Goal: Information Seeking & Learning: Check status

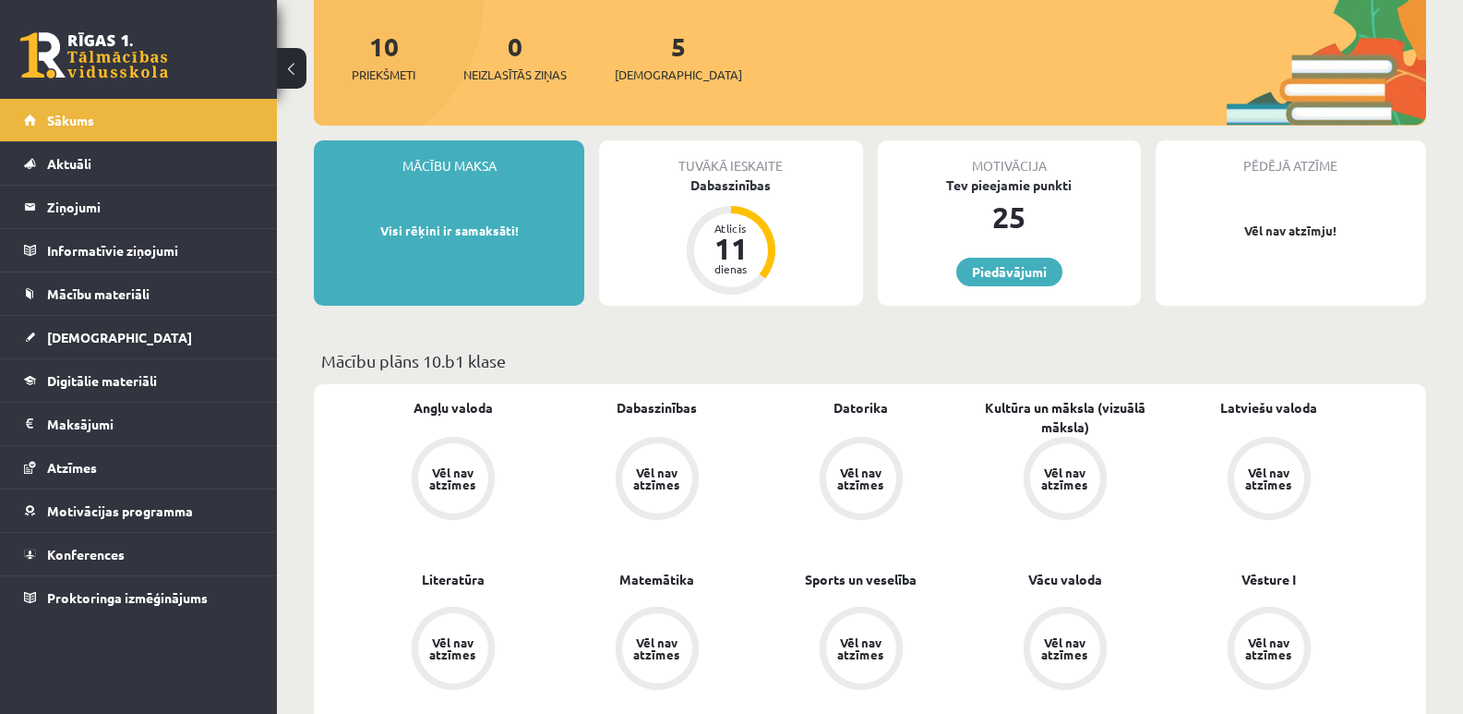
scroll to position [185, 0]
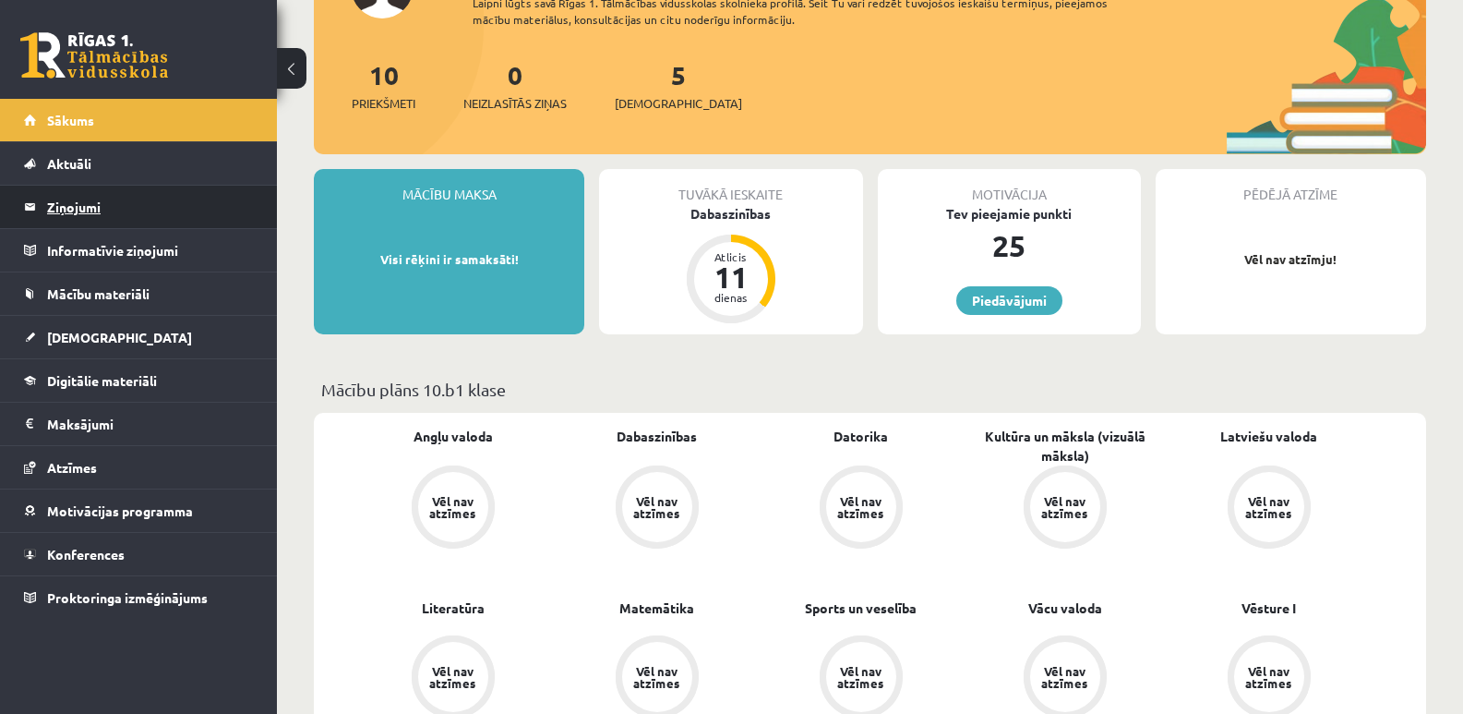
click at [82, 203] on legend "Ziņojumi 0" at bounding box center [150, 207] width 207 height 42
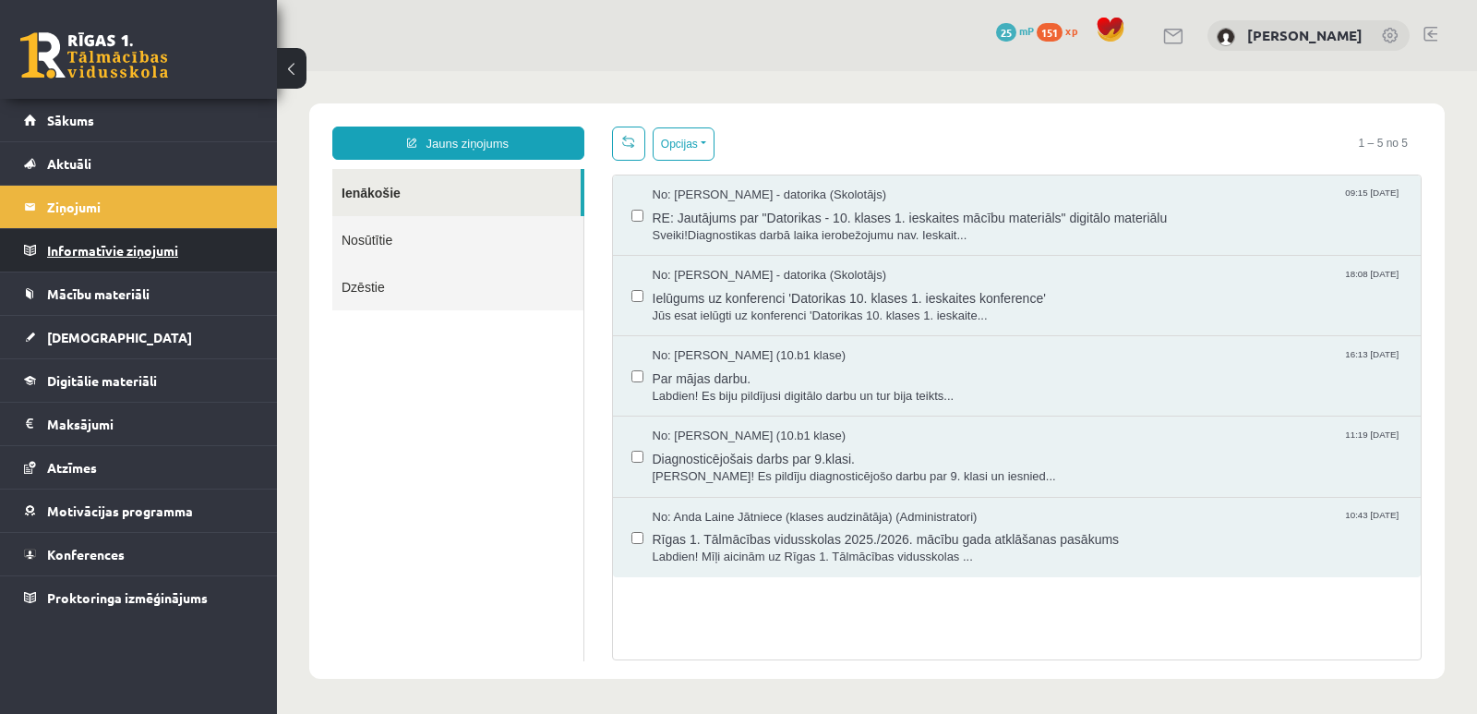
click at [111, 253] on legend "Informatīvie ziņojumi 0" at bounding box center [150, 250] width 207 height 42
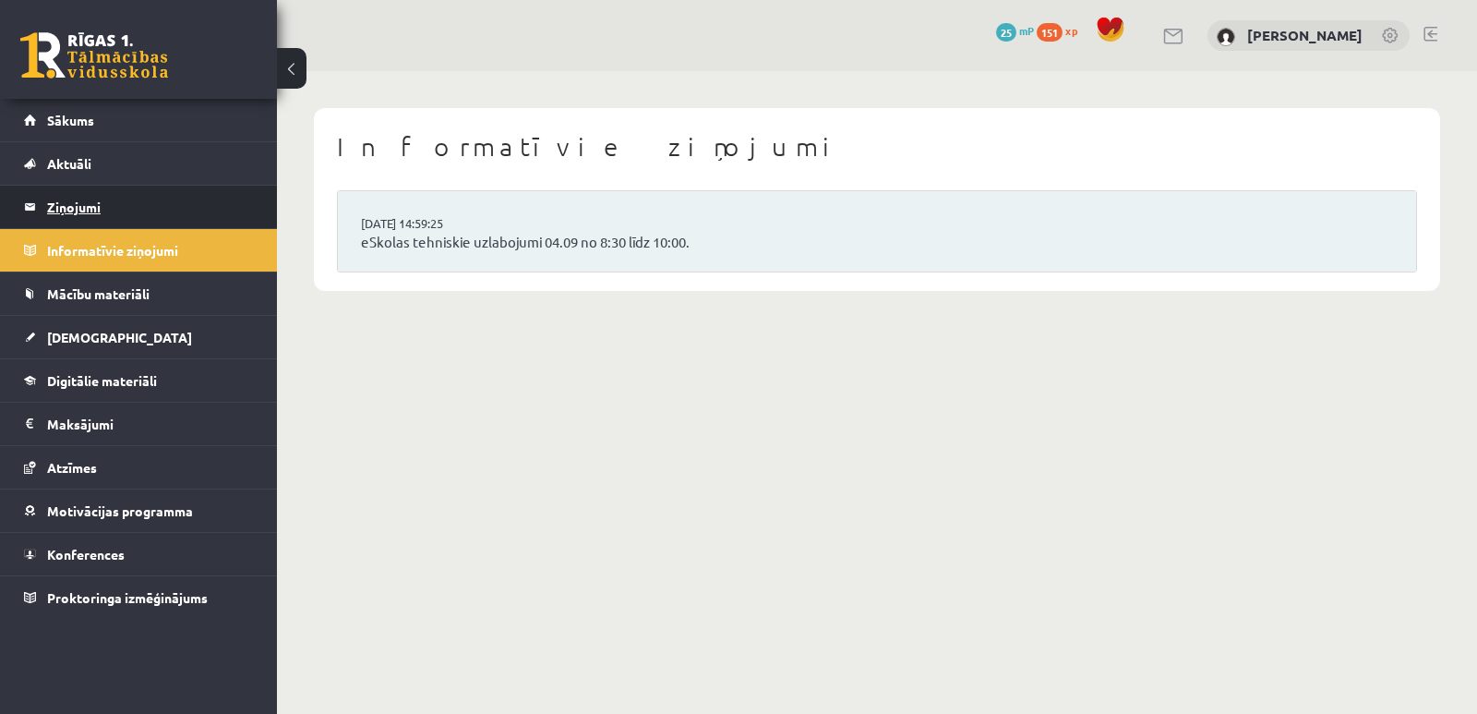
click at [119, 212] on legend "Ziņojumi 0" at bounding box center [150, 207] width 207 height 42
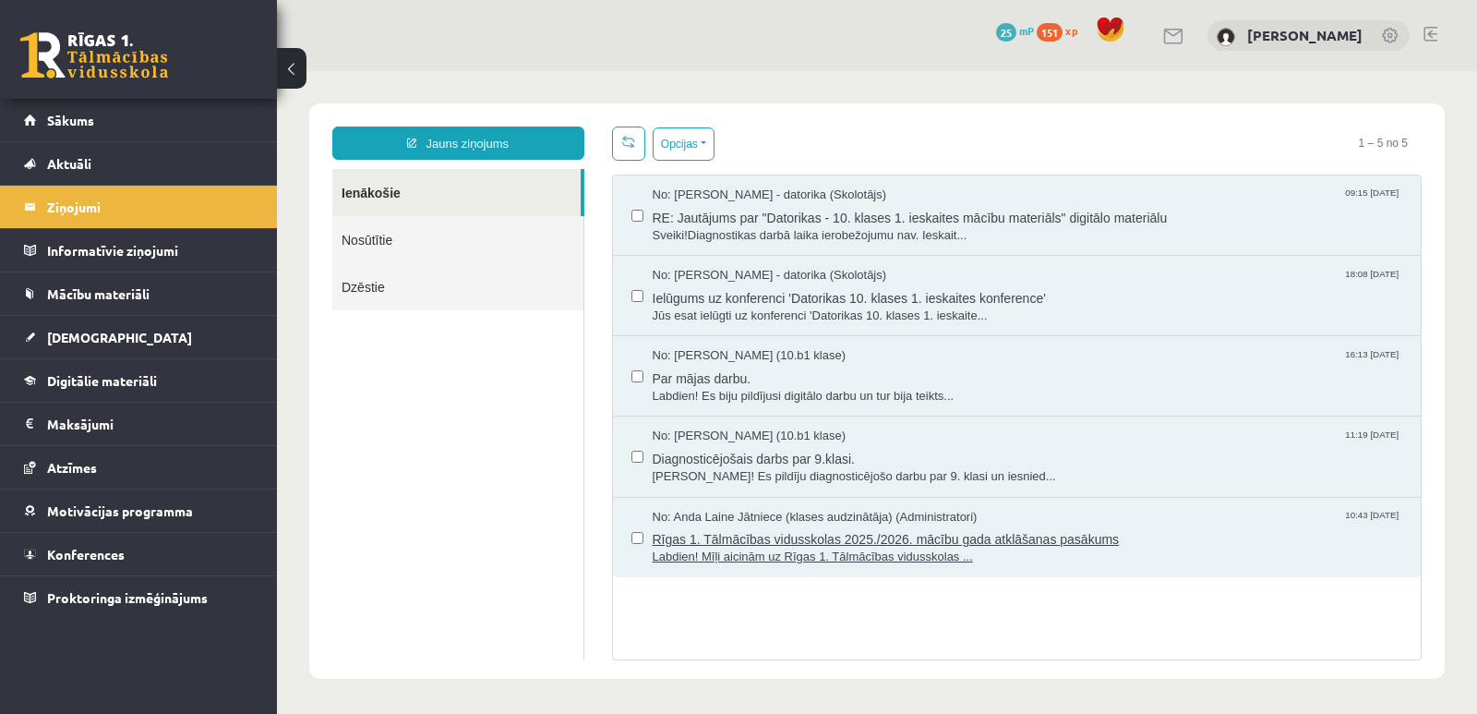
click at [757, 543] on span "Rīgas 1. Tālmācības vidusskolas 2025./2026. mācību gada atklāšanas pasākums" at bounding box center [1028, 536] width 750 height 23
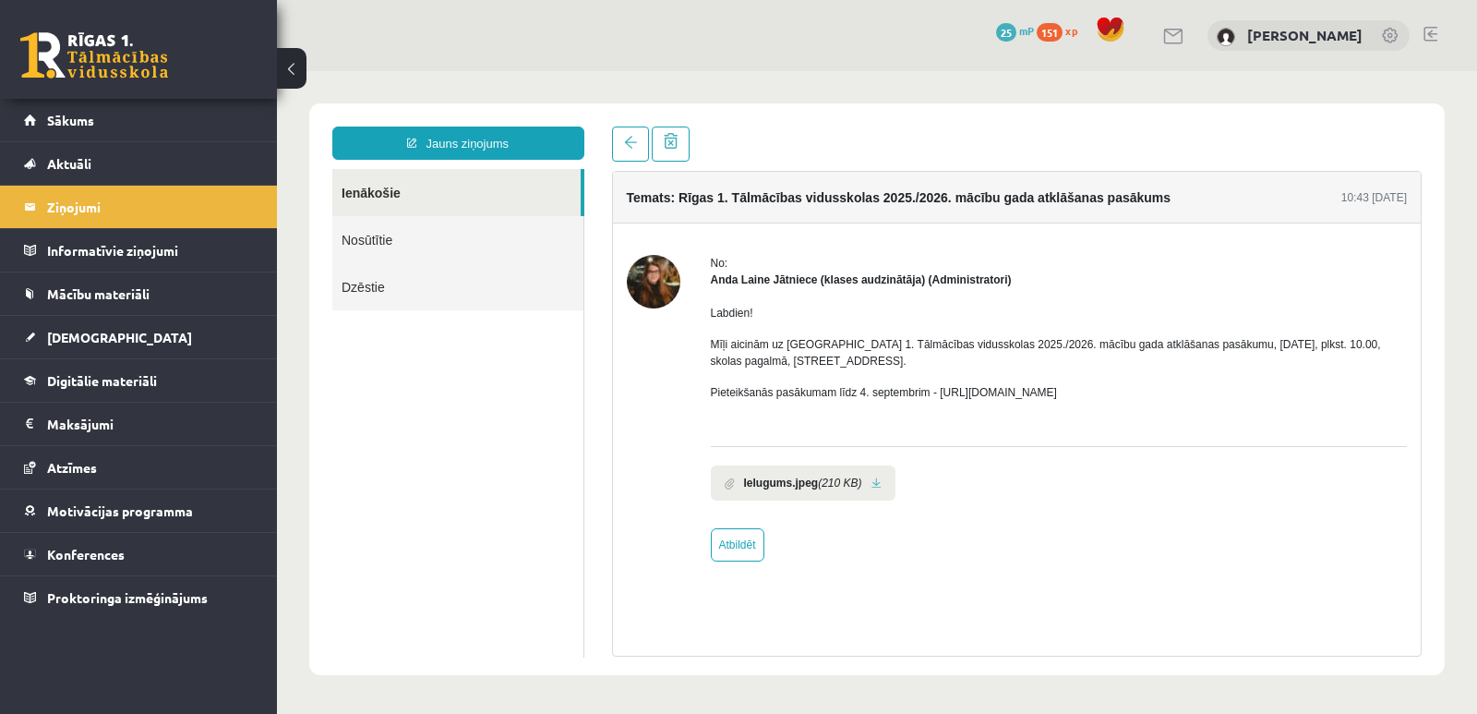
click at [877, 485] on link at bounding box center [876, 483] width 10 height 12
